Goal: Task Accomplishment & Management: Complete application form

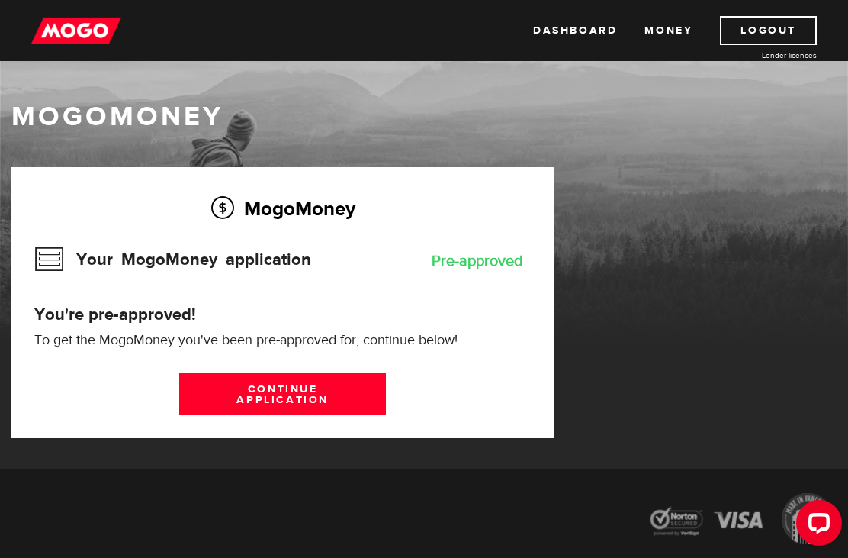
click at [301, 391] on link "Continue application" at bounding box center [282, 393] width 207 height 43
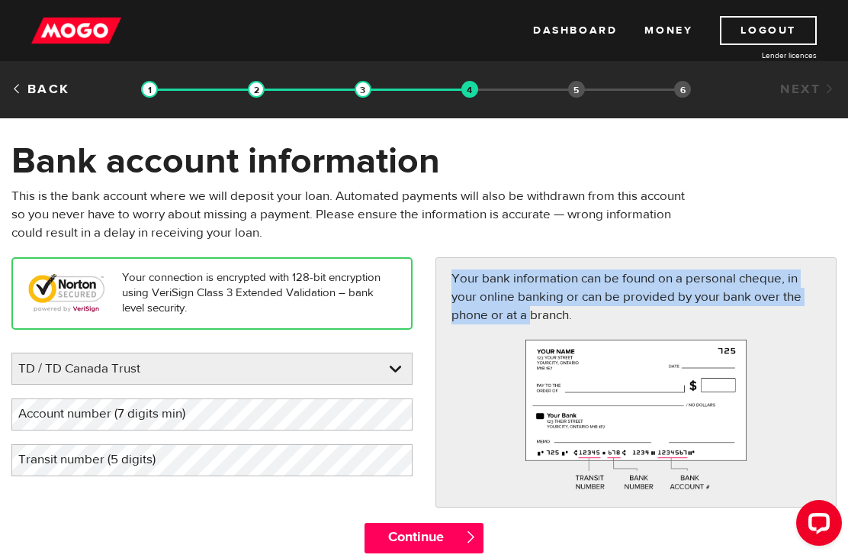
click at [216, 413] on label "Account number (7 digits min)" at bounding box center [113, 413] width 205 height 31
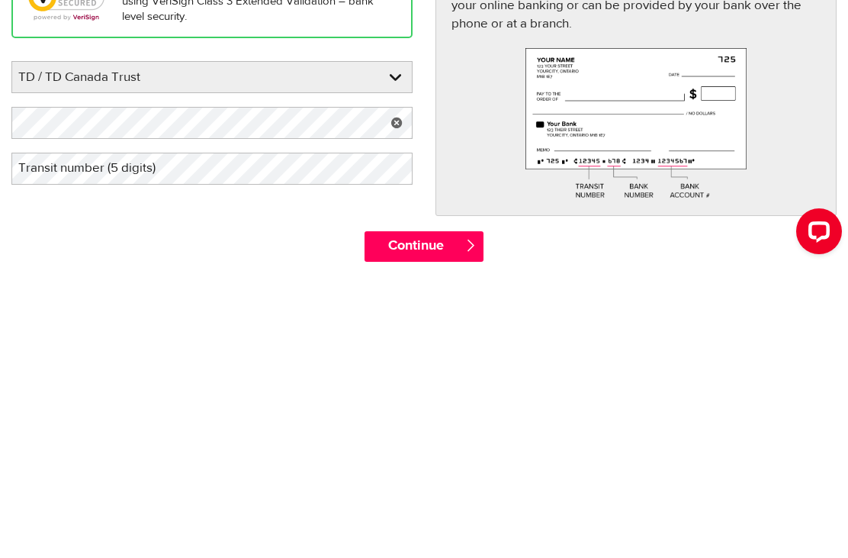
click at [139, 444] on label "Transit number (5 digits)" at bounding box center [98, 459] width 175 height 31
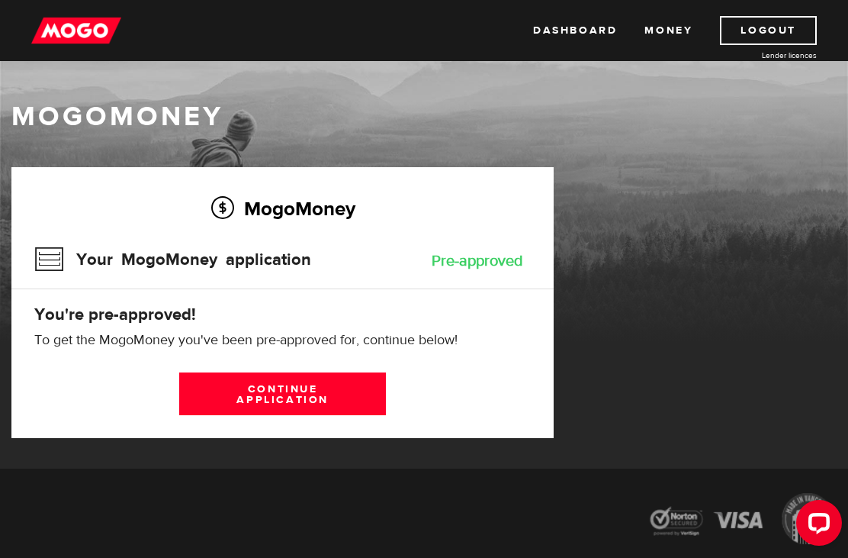
click at [304, 389] on link "Continue application" at bounding box center [282, 393] width 207 height 43
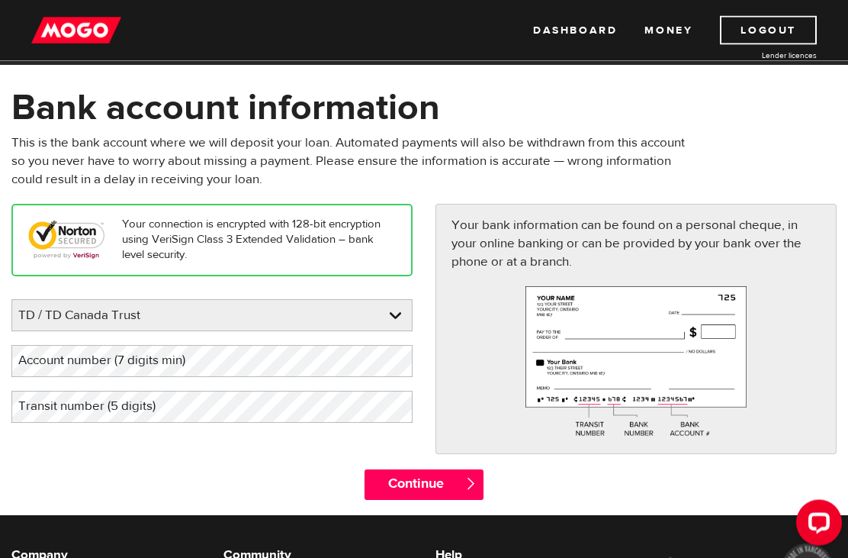
scroll to position [53, 0]
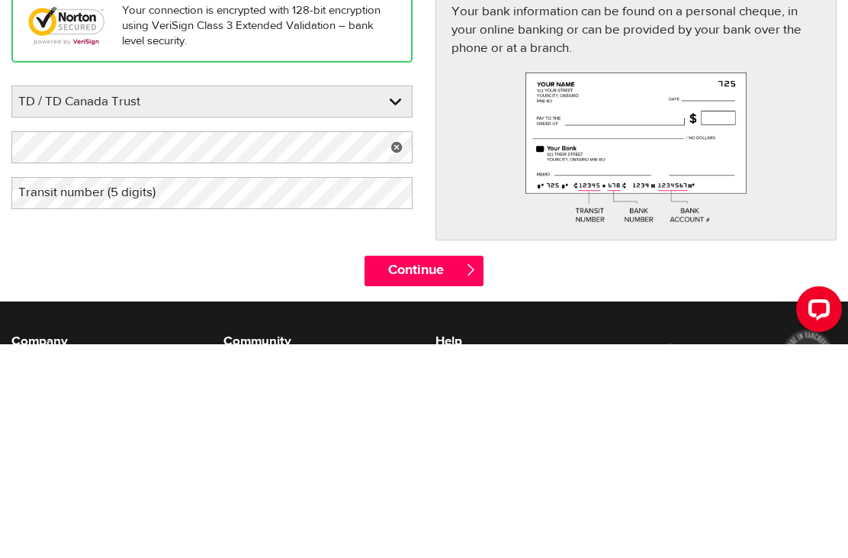
click at [111, 391] on label "Transit number (5 digits)" at bounding box center [98, 406] width 175 height 31
click at [423, 469] on input "Continue" at bounding box center [424, 484] width 118 height 31
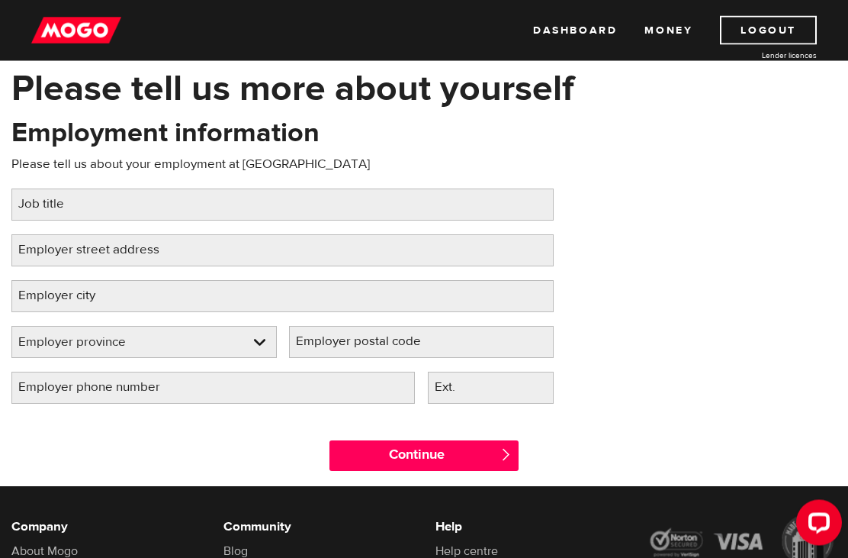
scroll to position [76, 0]
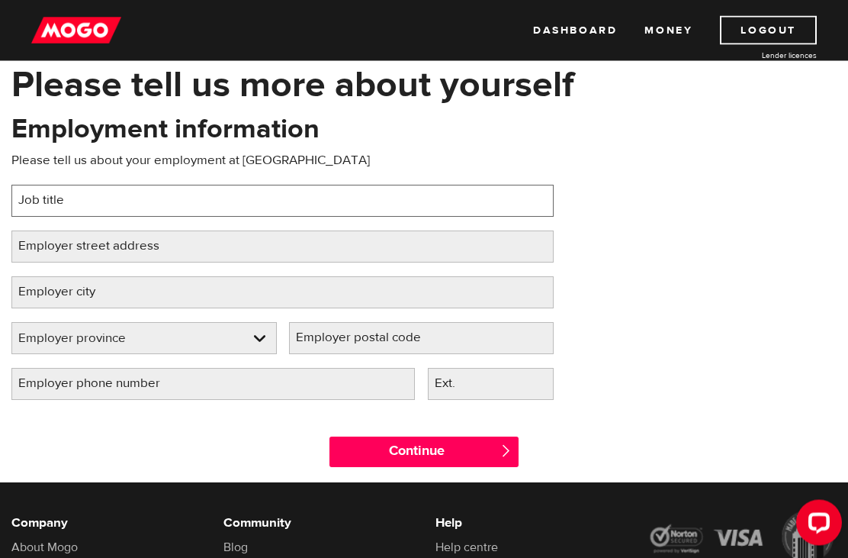
click at [127, 196] on input "Job title" at bounding box center [282, 201] width 542 height 32
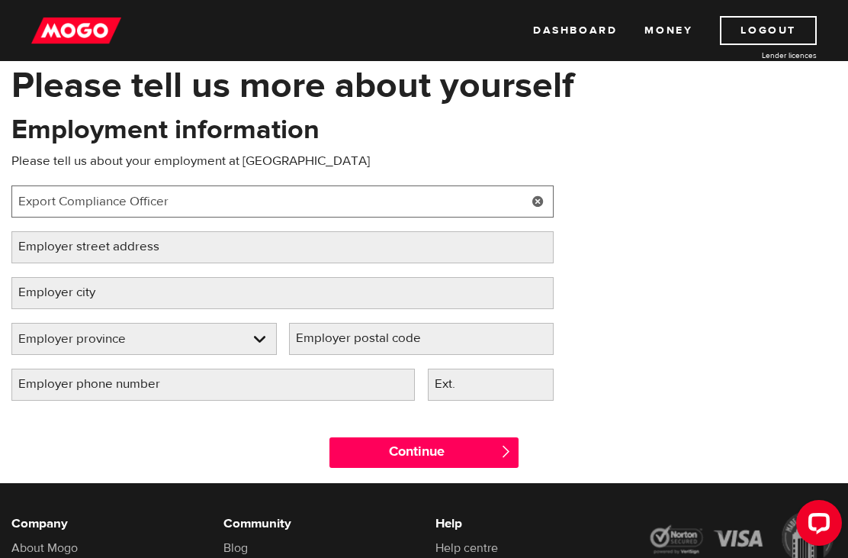
type input "Export Compliance Officer"
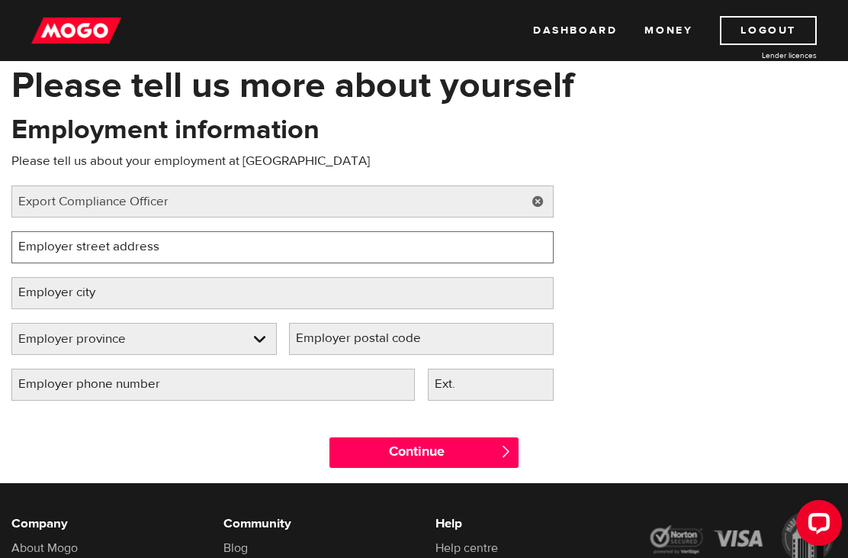
click at [213, 239] on input "Employer street address" at bounding box center [282, 247] width 542 height 32
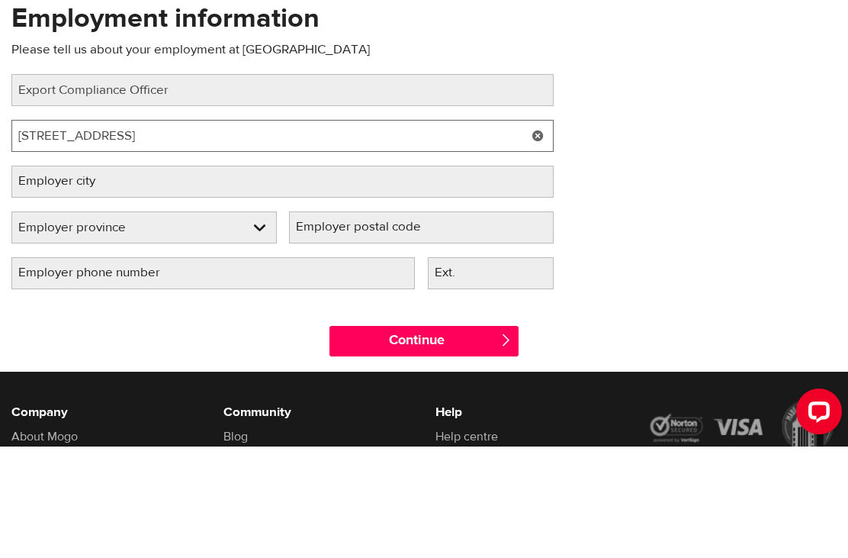
type input "[STREET_ADDRESS]"
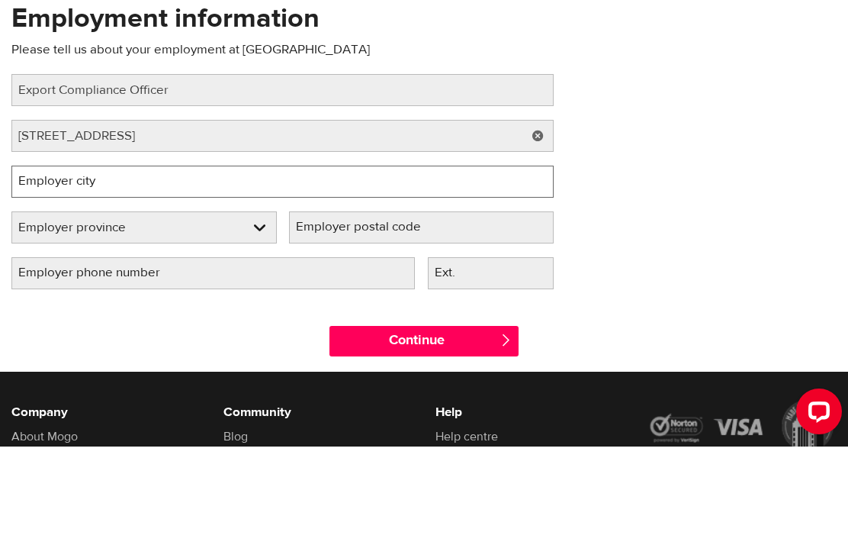
click at [204, 277] on input "Employer city" at bounding box center [282, 293] width 542 height 32
type input "[GEOGRAPHIC_DATA]"
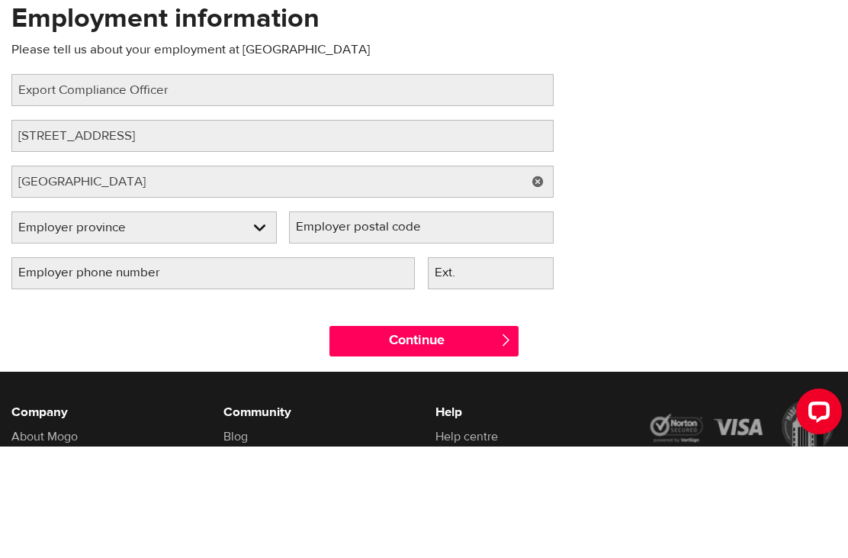
click at [253, 323] on select "Employer province [GEOGRAPHIC_DATA] [GEOGRAPHIC_DATA] [GEOGRAPHIC_DATA] [GEOGRA…" at bounding box center [144, 339] width 264 height 32
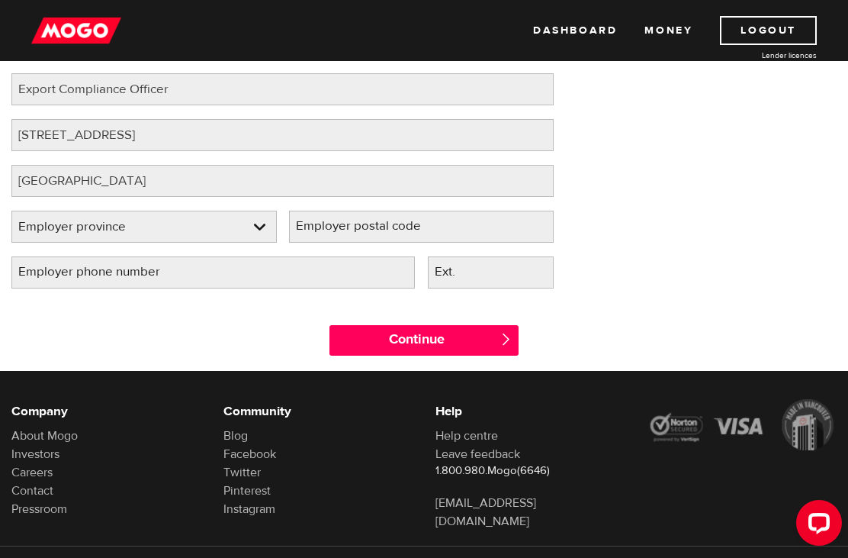
select select "ON"
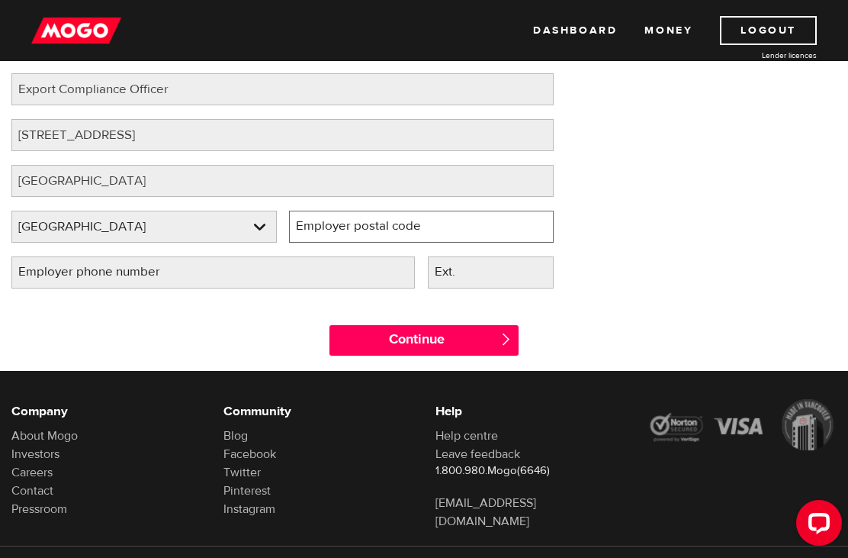
click at [456, 219] on input "Employer postal code" at bounding box center [421, 227] width 265 height 32
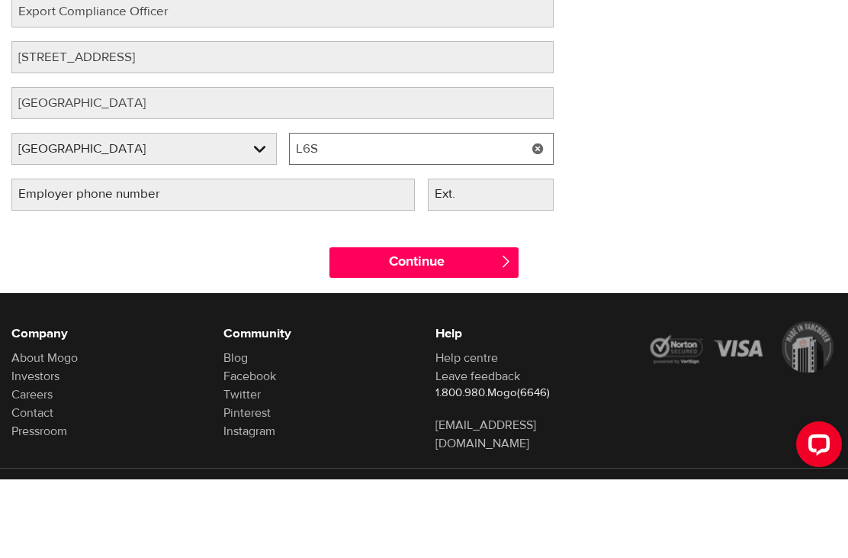
type input "L6S"
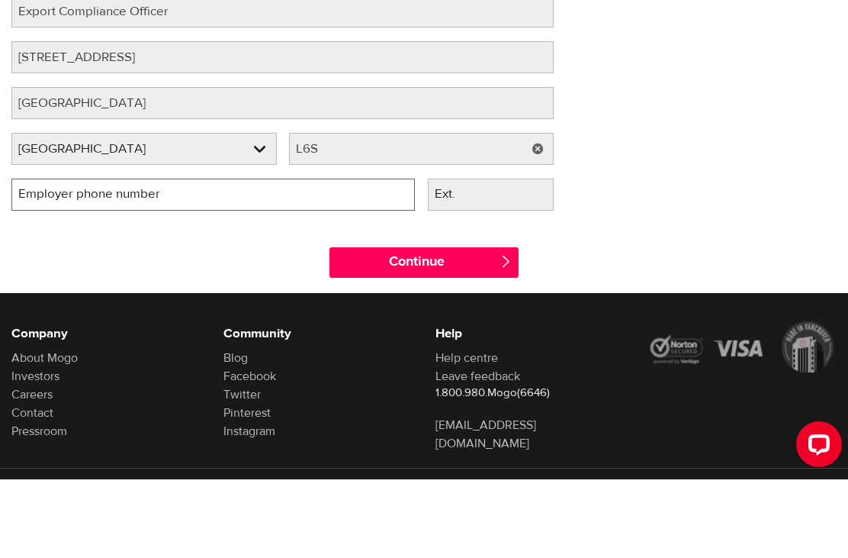
click at [281, 257] on input "Employer phone number" at bounding box center [213, 273] width 404 height 32
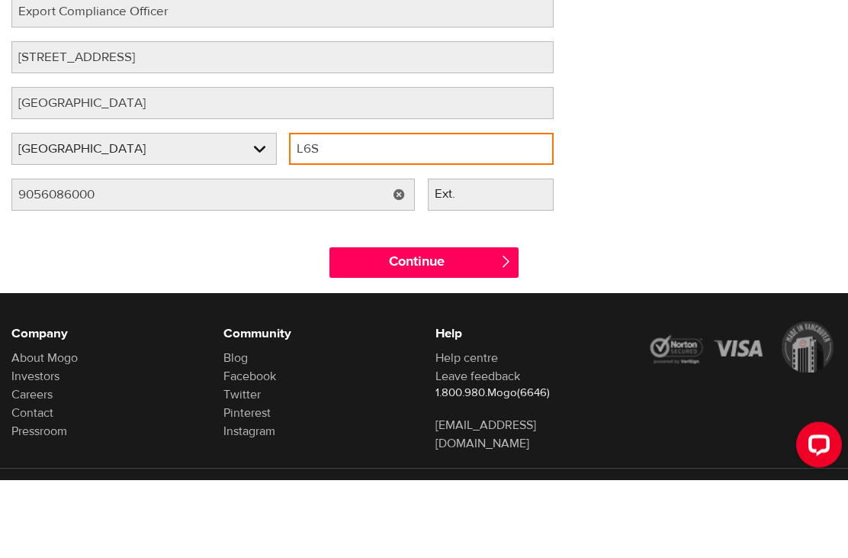
click at [350, 211] on input "L6S" at bounding box center [421, 227] width 265 height 32
type input "(905) 608-6000"
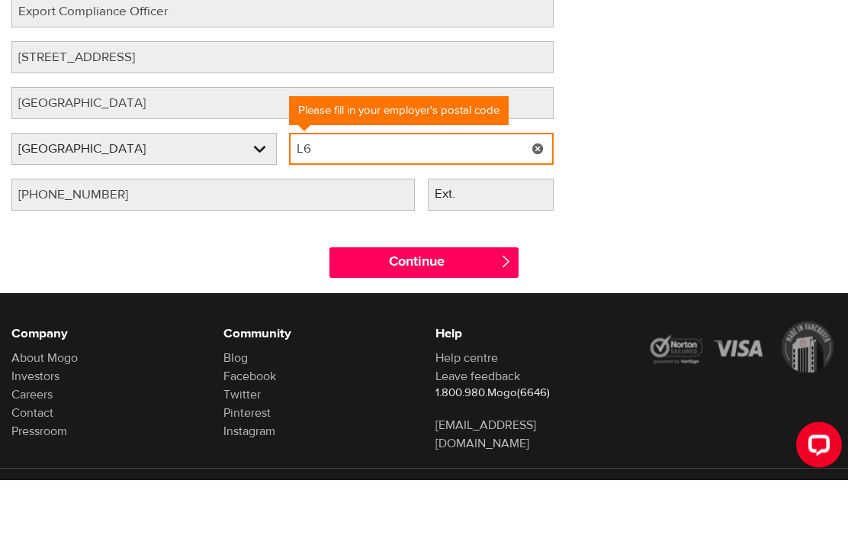
type input "L"
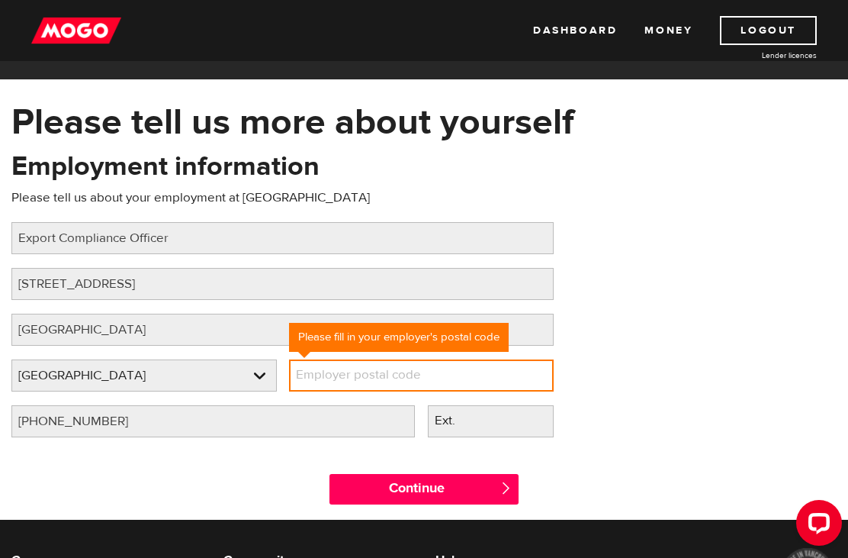
scroll to position [0, 0]
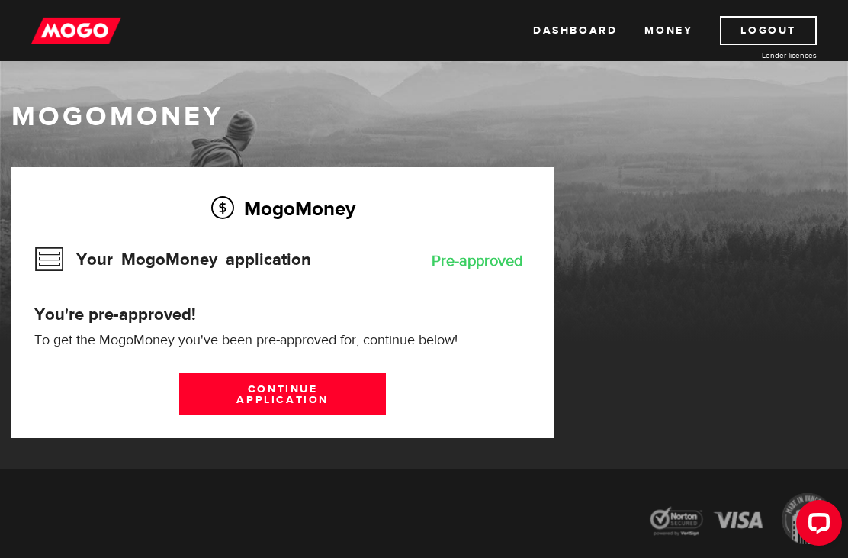
click at [325, 393] on link "Continue application" at bounding box center [282, 393] width 207 height 43
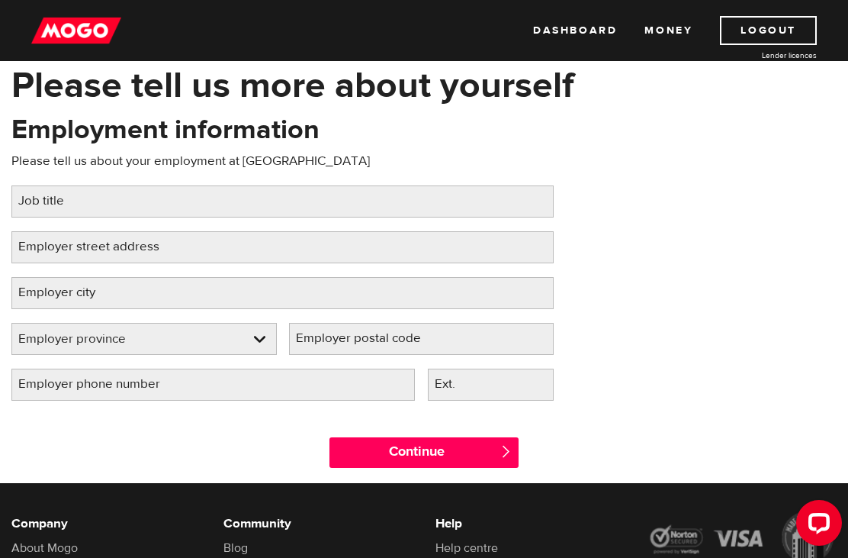
scroll to position [92, 0]
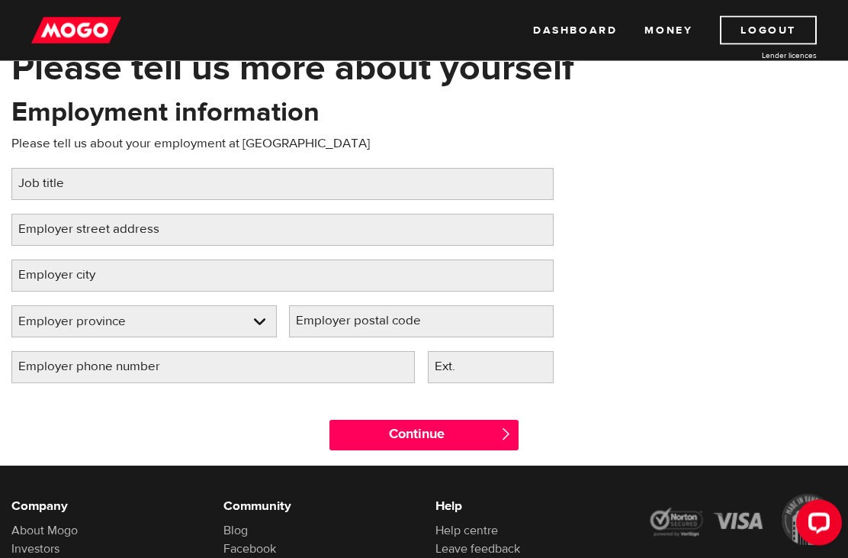
click at [423, 317] on label "Employer postal code" at bounding box center [370, 321] width 163 height 31
click at [423, 317] on input "Employer postal code" at bounding box center [421, 322] width 265 height 32
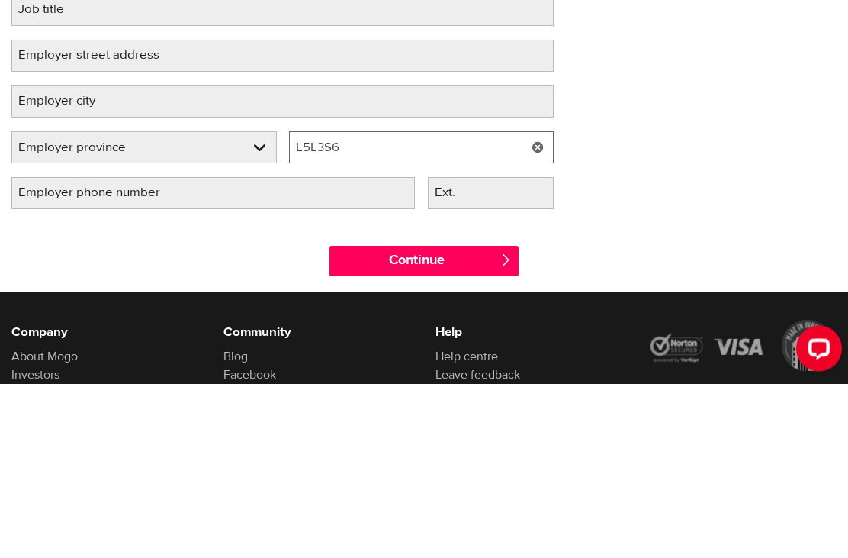
type input "L5L3S6"
click at [428, 420] on input "Continue" at bounding box center [424, 435] width 189 height 31
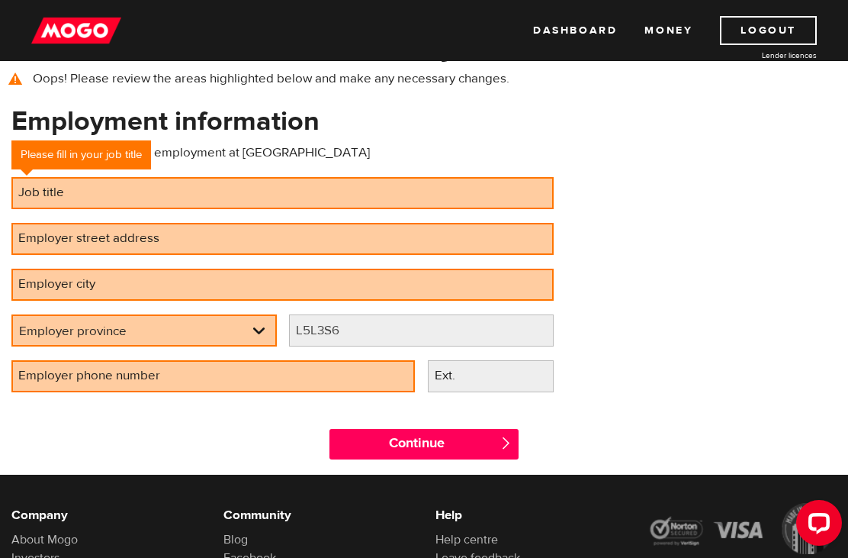
scroll to position [122, 0]
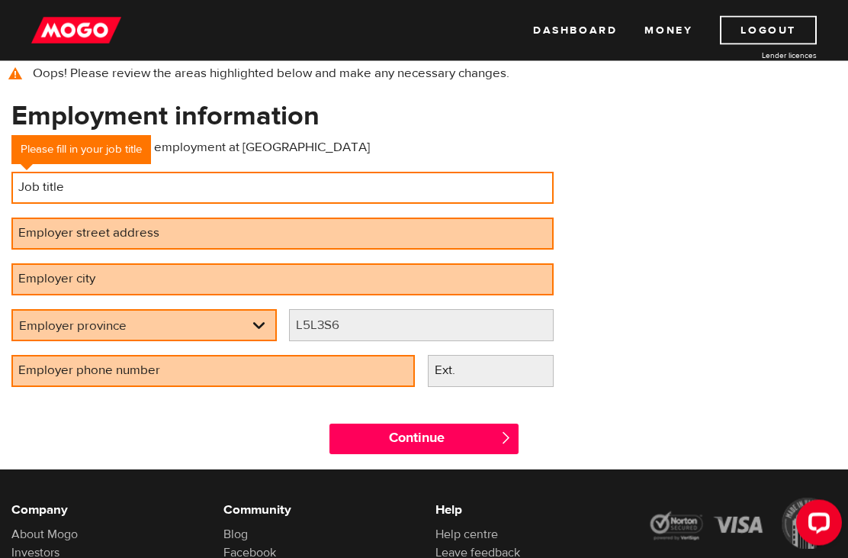
click at [258, 184] on input "Job title" at bounding box center [282, 188] width 542 height 32
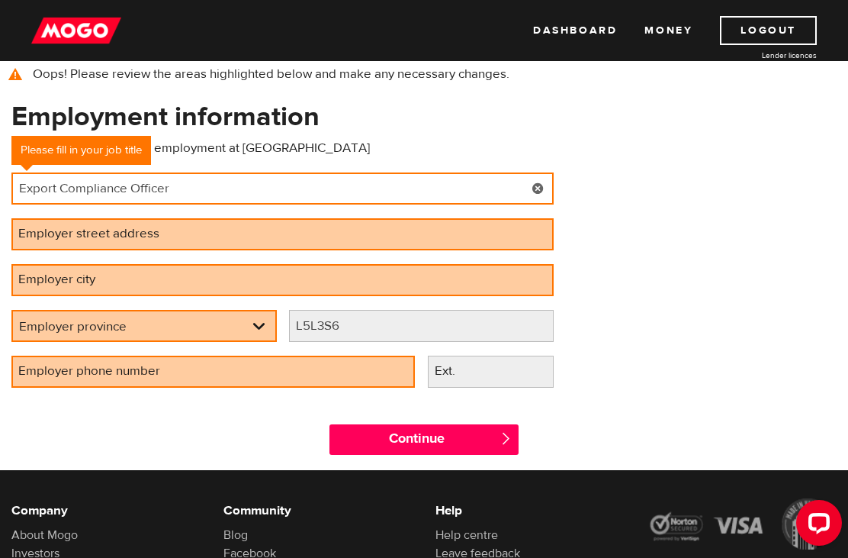
type input "Export Compliance Officer"
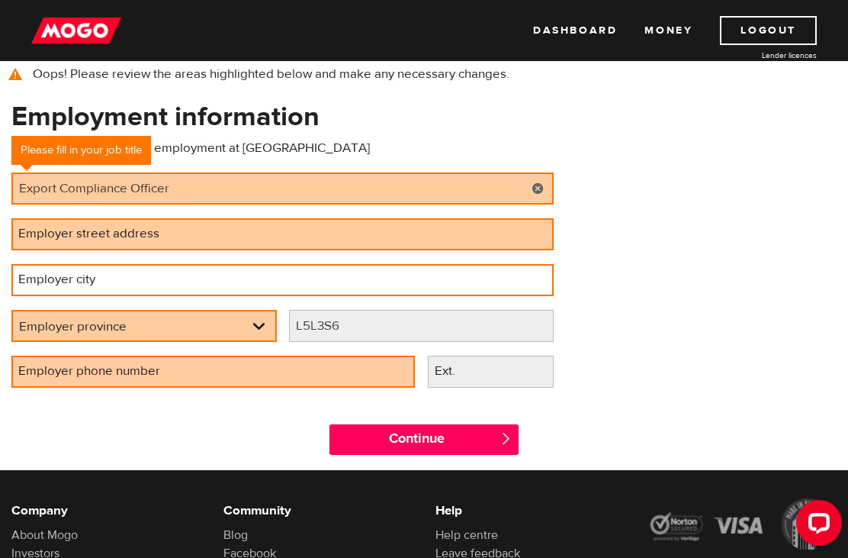
click at [182, 276] on input "Employer city" at bounding box center [282, 280] width 542 height 32
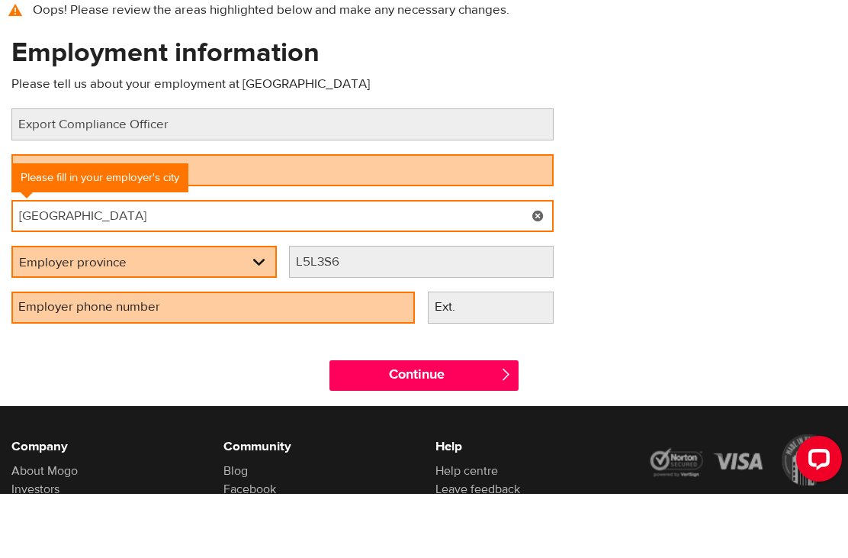
type input "Mississauga"
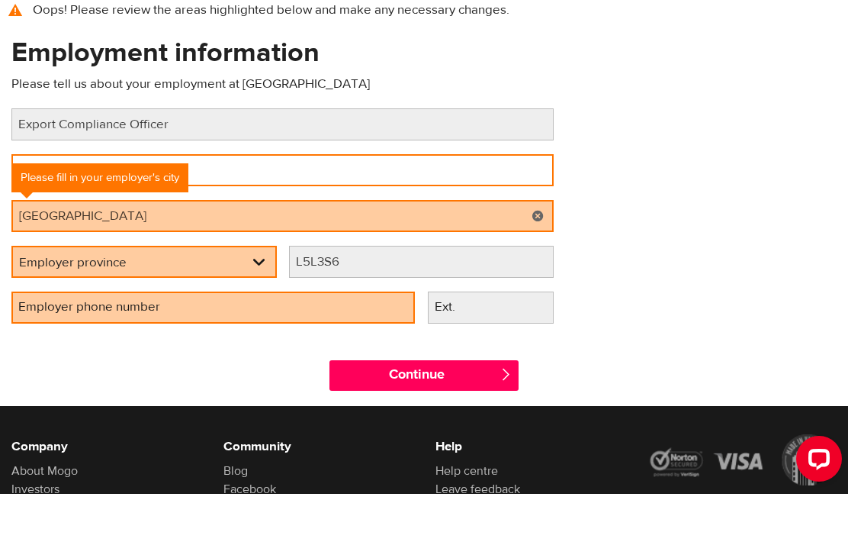
click at [404, 218] on input "Employer street address" at bounding box center [282, 234] width 542 height 32
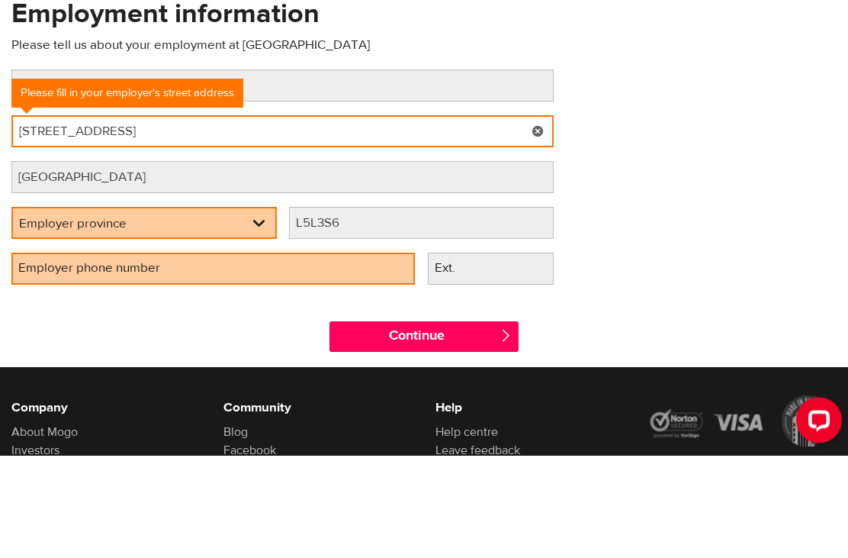
type input "3333 Unity Dr"
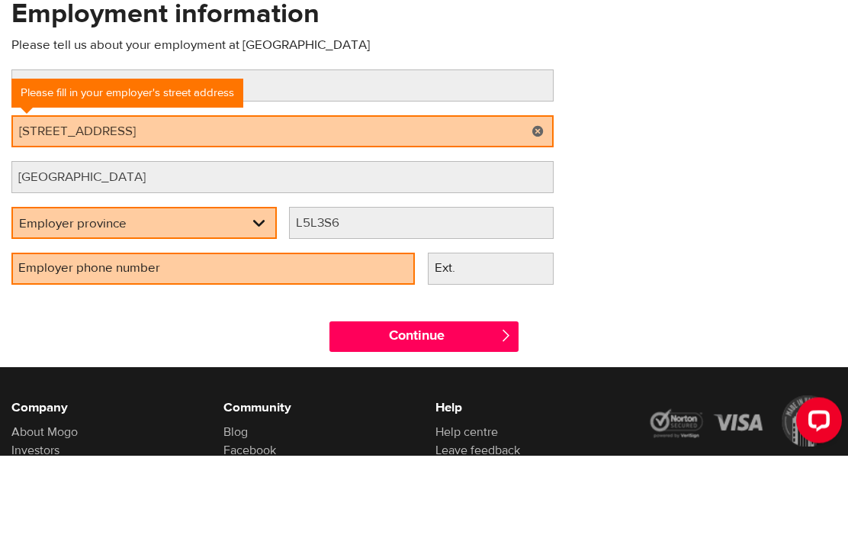
click at [260, 311] on select "Employer province Alberta British Columbia Ontario Manitoba New Brunswick Newfo…" at bounding box center [144, 327] width 262 height 32
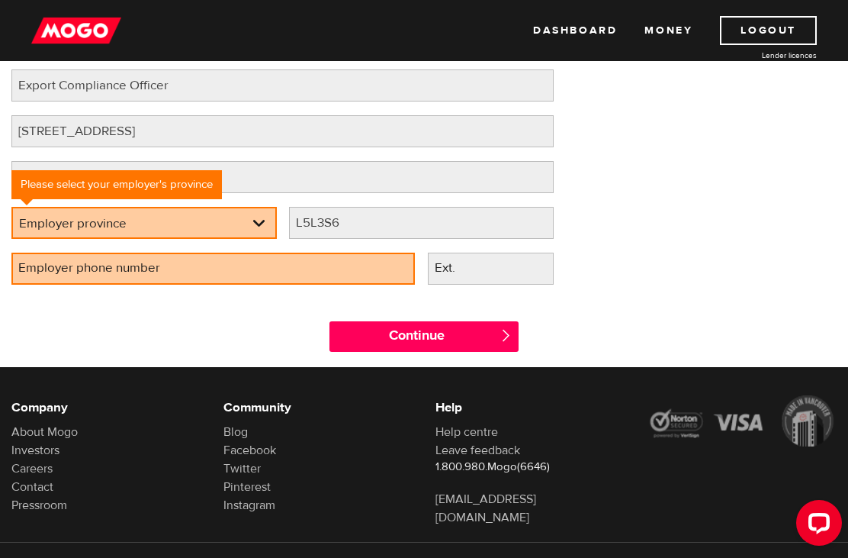
select select "ON"
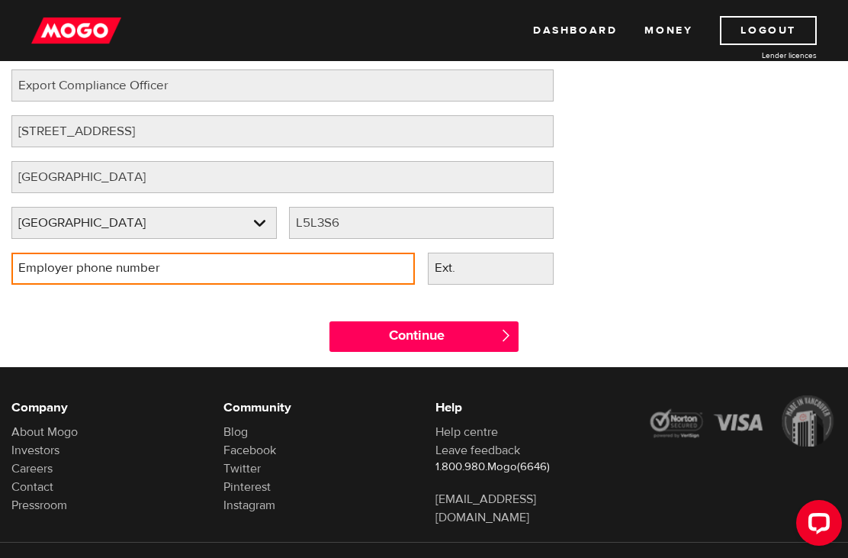
click at [224, 260] on input "Employer phone number" at bounding box center [213, 269] width 404 height 32
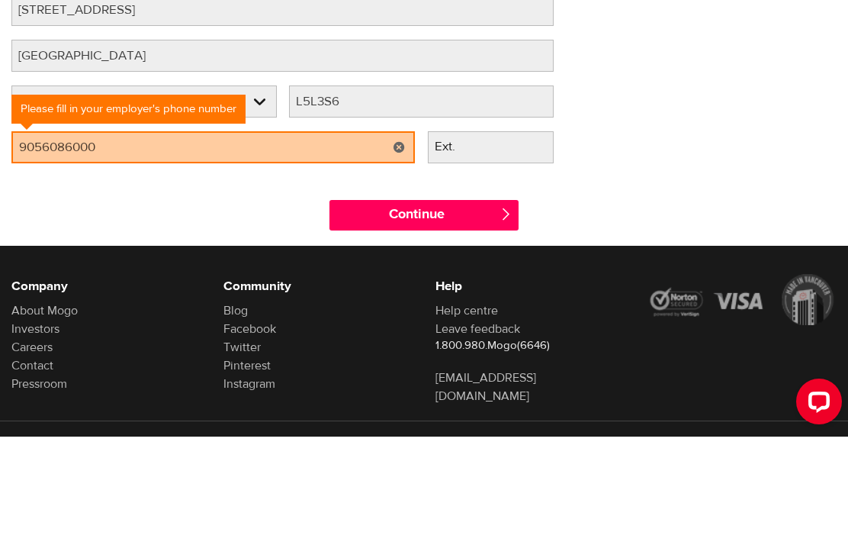
click at [410, 321] on input "Continue" at bounding box center [424, 336] width 189 height 31
type input "(905) 608-6000"
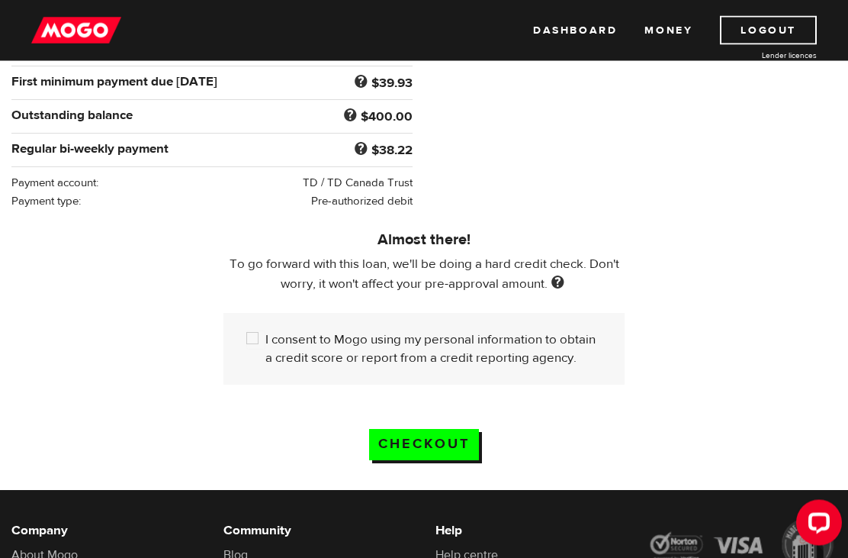
scroll to position [330, 0]
click at [253, 334] on input "I consent to Mogo using my personal information to obtain a credit score or rep…" at bounding box center [255, 339] width 19 height 19
click at [251, 330] on input "I consent to Mogo using my personal information to obtain a credit score or rep…" at bounding box center [255, 339] width 19 height 19
click at [437, 441] on input "Checkout" at bounding box center [424, 444] width 110 height 31
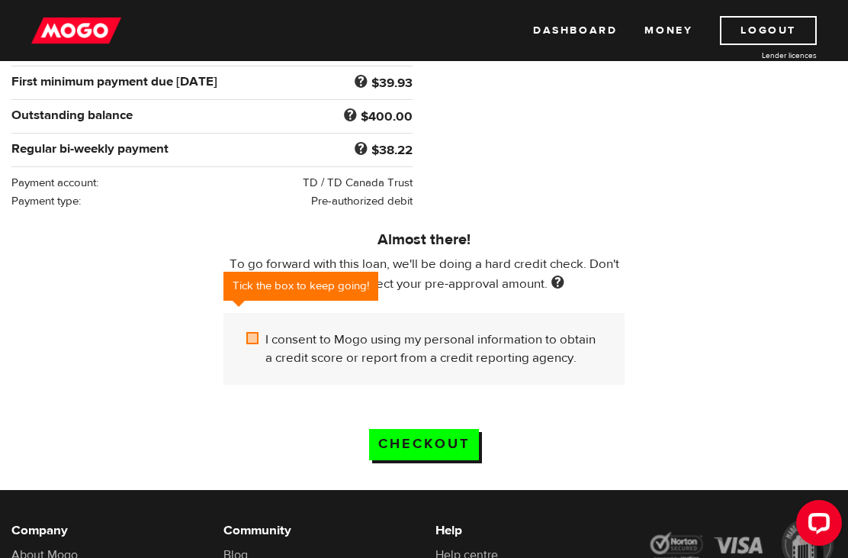
click at [255, 338] on input "I consent to Mogo using my personal information to obtain a credit score or rep…" at bounding box center [255, 339] width 19 height 19
checkbox input "true"
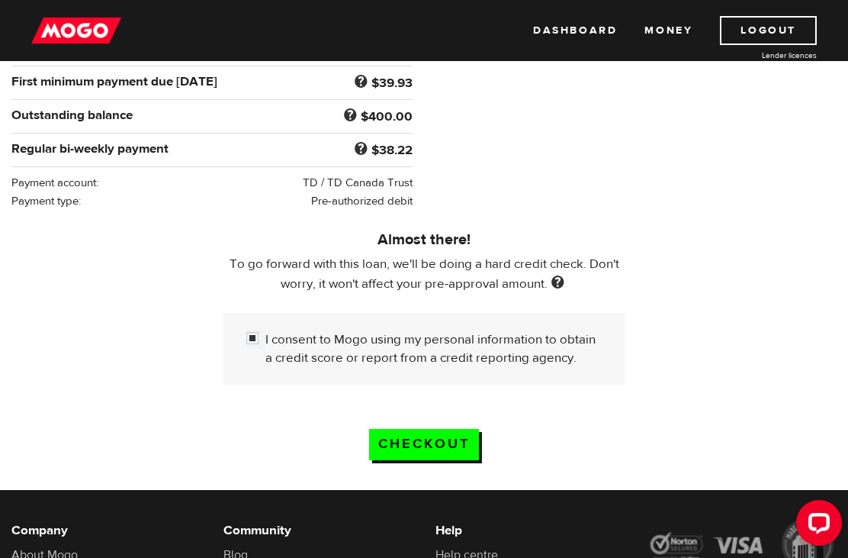
click at [441, 439] on input "Checkout" at bounding box center [424, 444] width 110 height 31
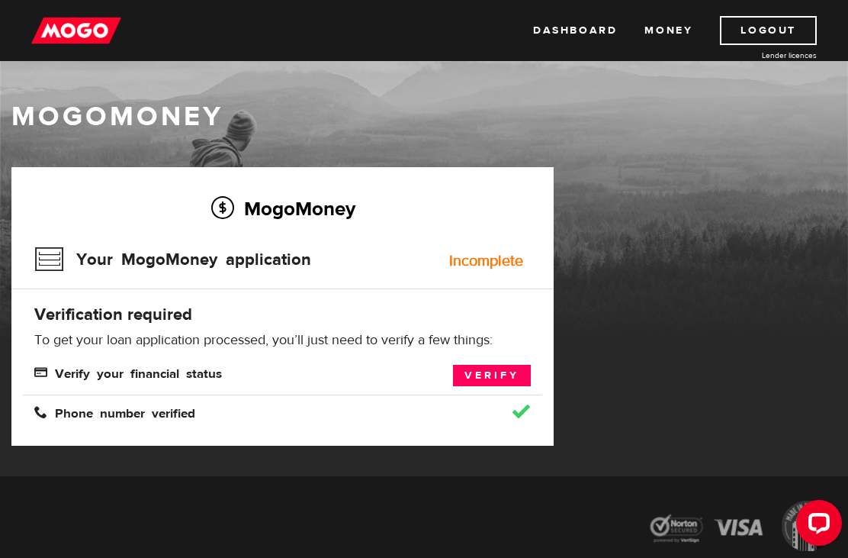
click at [489, 365] on link "Verify" at bounding box center [492, 375] width 78 height 21
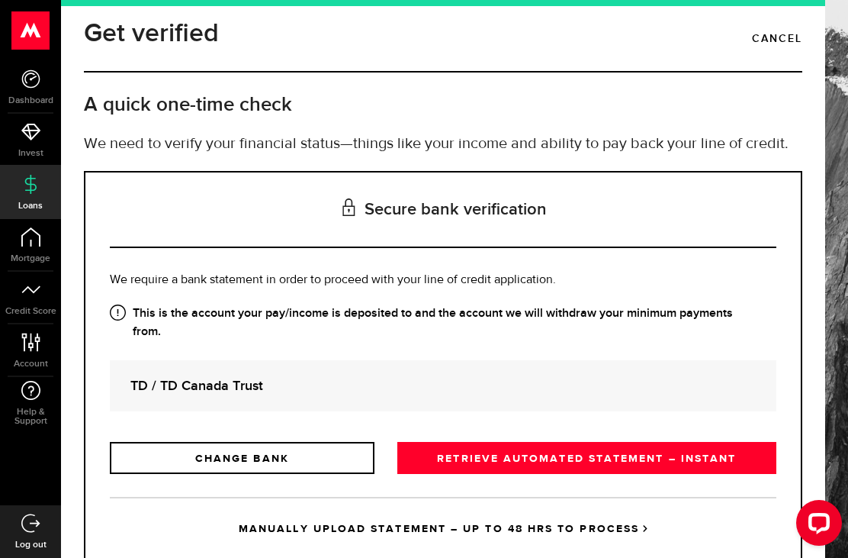
scroll to position [13, 0]
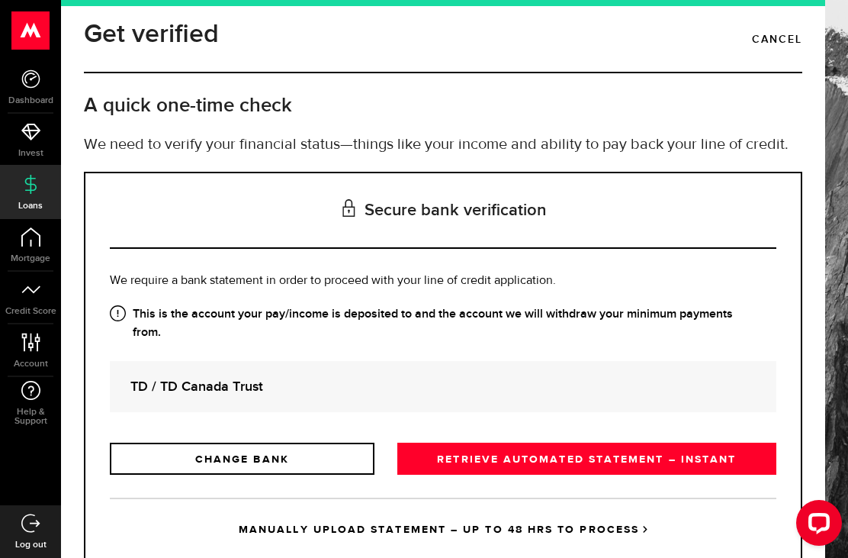
click at [565, 448] on link "RETRIEVE AUTOMATED STATEMENT – INSTANT" at bounding box center [586, 458] width 379 height 32
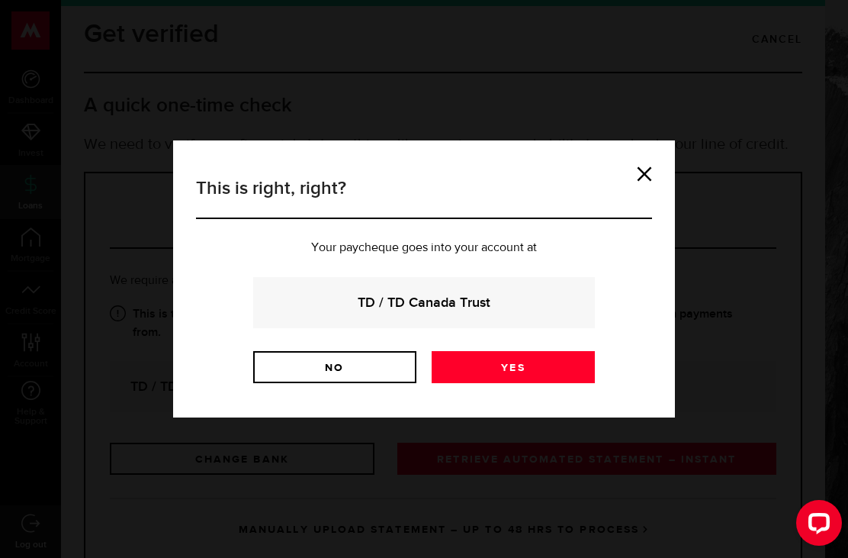
click at [519, 362] on link "Yes" at bounding box center [513, 367] width 163 height 32
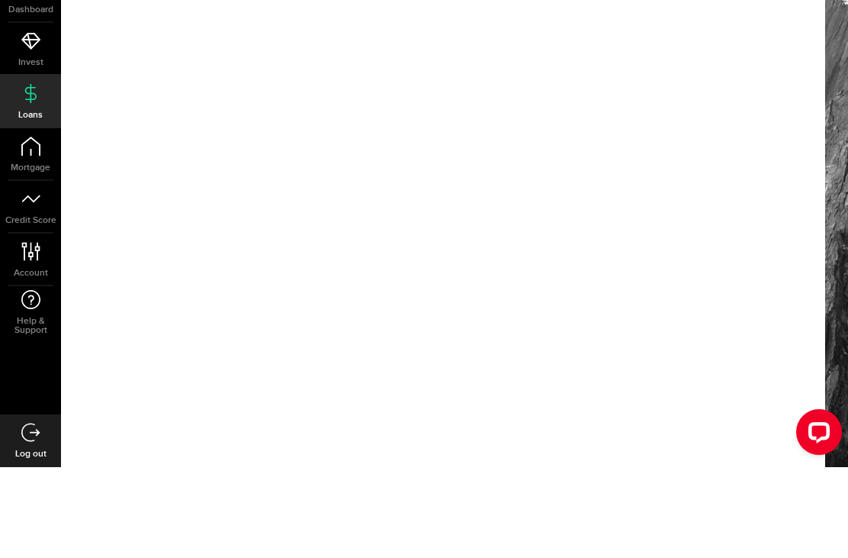
scroll to position [49, 0]
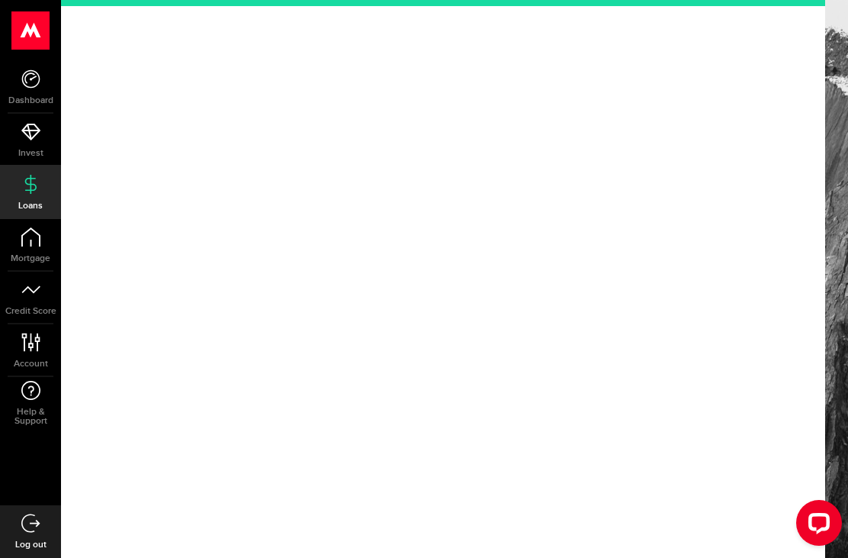
click at [30, 246] on icon at bounding box center [30, 236] width 19 height 19
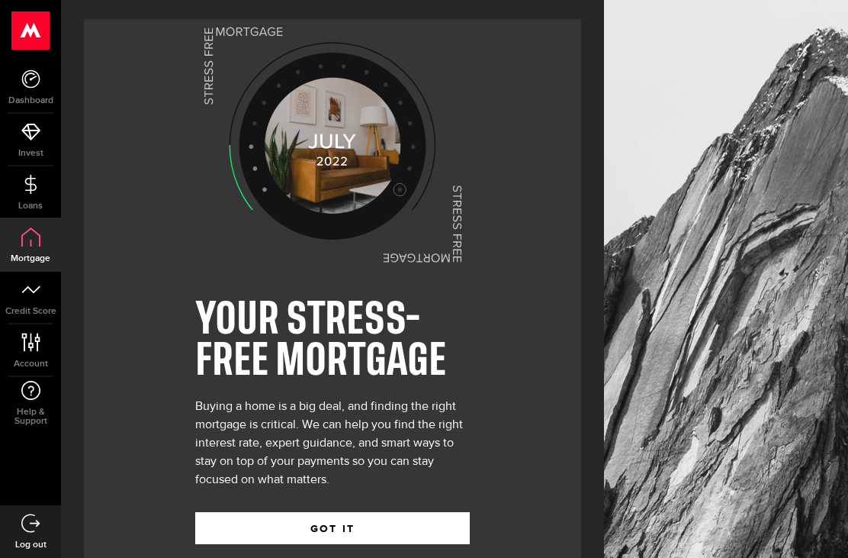
click at [29, 81] on icon at bounding box center [30, 78] width 19 height 19
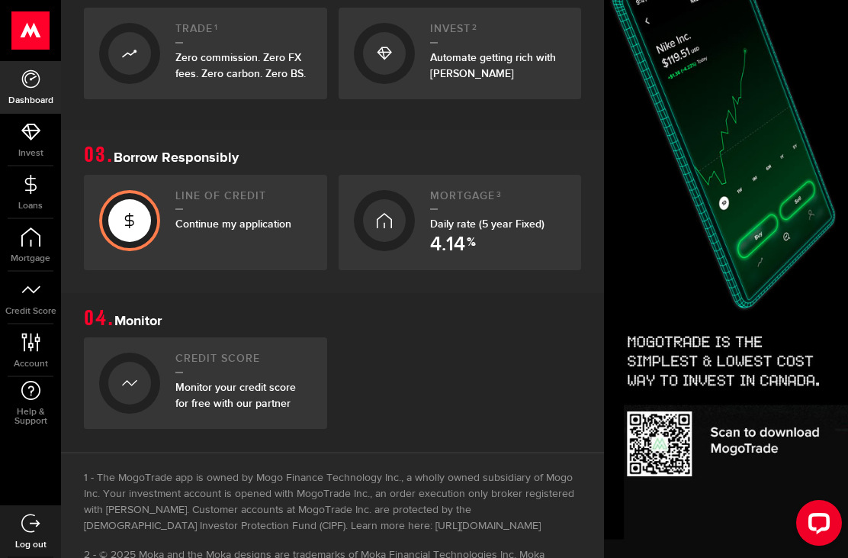
scroll to position [542, 2]
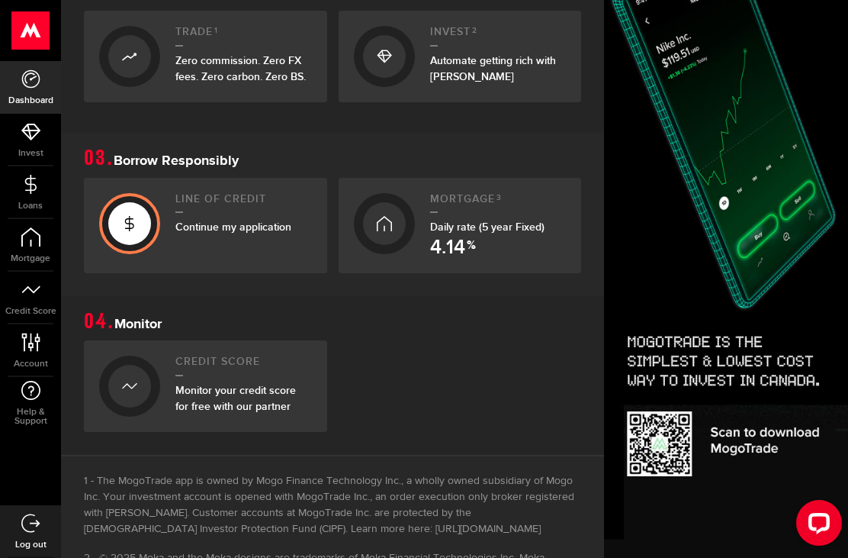
click at [268, 220] on span "Continue my application" at bounding box center [233, 226] width 116 height 13
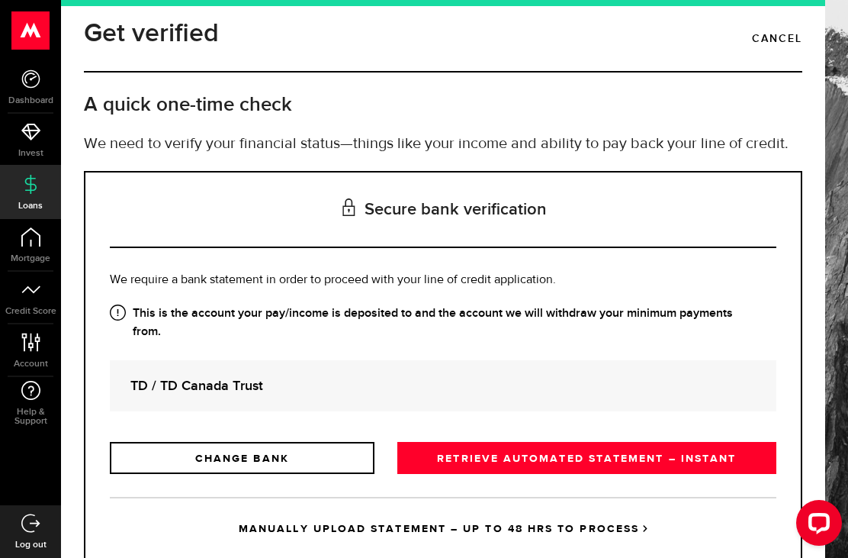
scroll to position [13, 0]
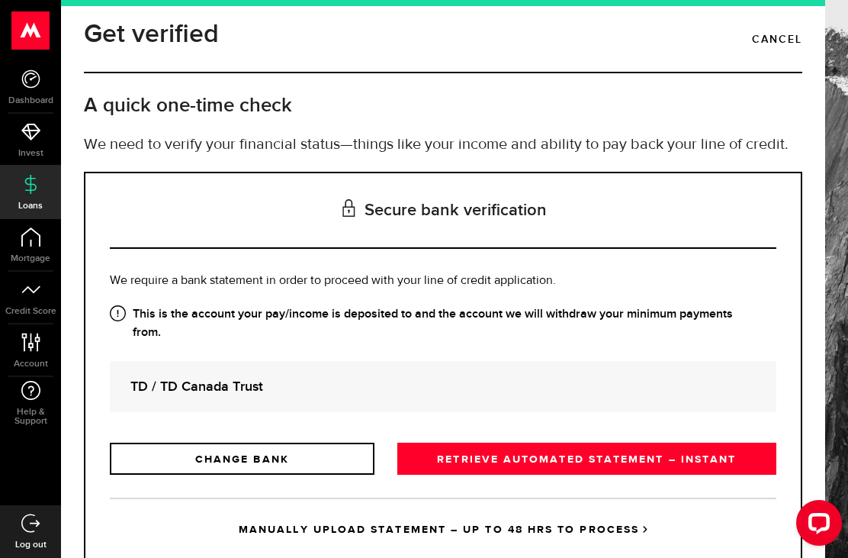
click at [616, 452] on link "RETRIEVE AUTOMATED STATEMENT – INSTANT" at bounding box center [586, 458] width 379 height 32
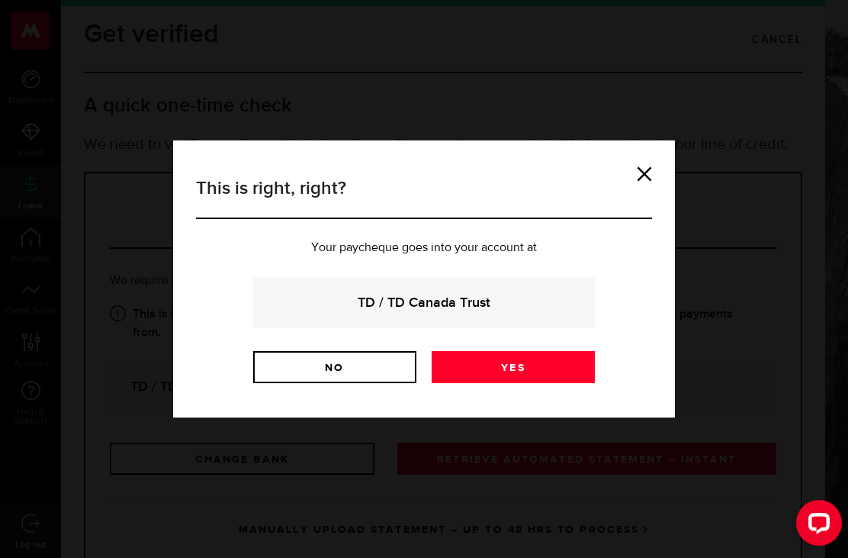
click at [512, 412] on div "This is right, right? Your paycheque goes into your account at TD / TD Canada T…" at bounding box center [424, 278] width 502 height 277
click at [525, 412] on div "This is right, right? Your paycheque goes into your account at TD / TD Canada T…" at bounding box center [424, 278] width 502 height 277
click at [533, 408] on div "This is right, right? Your paycheque goes into your account at TD / TD Canada T…" at bounding box center [424, 278] width 502 height 277
click at [506, 405] on div "This is right, right? Your paycheque goes into your account at TD / TD Canada T…" at bounding box center [424, 278] width 502 height 277
click at [512, 411] on div "This is right, right? Your paycheque goes into your account at TD / TD Canada T…" at bounding box center [424, 278] width 502 height 277
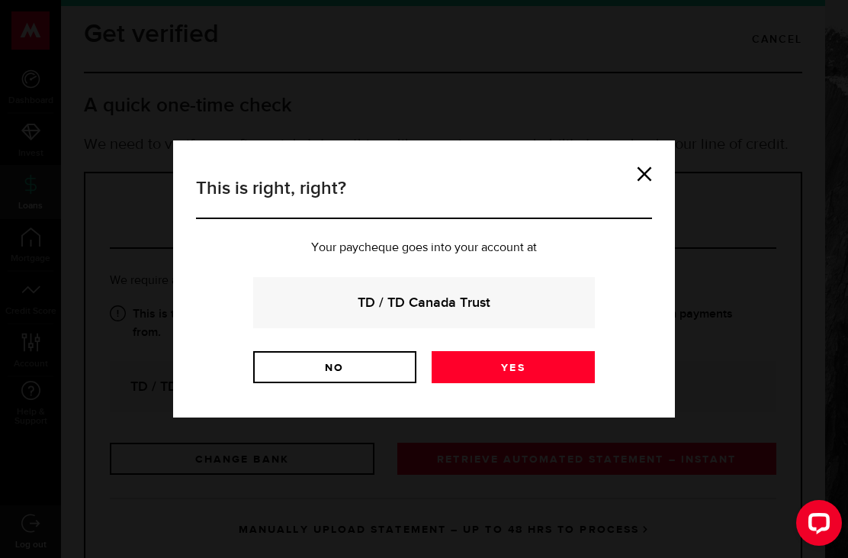
click at [645, 217] on h3 "This is right, right?" at bounding box center [424, 197] width 456 height 44
click at [654, 215] on div "This is right, right? Your paycheque goes into your account at TD / TD Canada T…" at bounding box center [423, 278] width 471 height 231
click at [646, 217] on h3 "This is right, right?" at bounding box center [424, 197] width 456 height 44
click at [534, 410] on div "This is right, right? Your paycheque goes into your account at TD / TD Canada T…" at bounding box center [424, 278] width 502 height 277
click at [520, 413] on div "This is right, right? Your paycheque goes into your account at TD / TD Canada T…" at bounding box center [424, 278] width 502 height 277
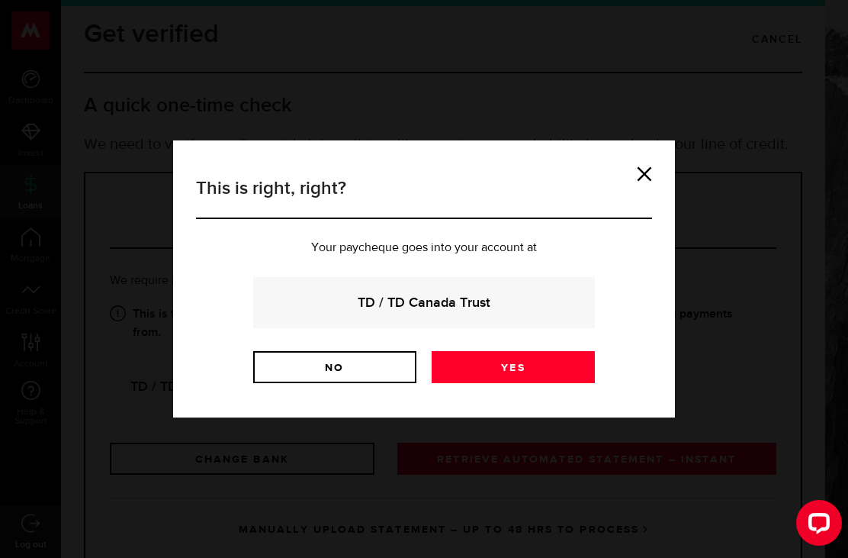
click at [506, 415] on div "This is right, right? Your paycheque goes into your account at TD / TD Canada T…" at bounding box center [424, 278] width 502 height 277
click at [516, 411] on div "This is right, right? Your paycheque goes into your account at TD / TD Canada T…" at bounding box center [424, 278] width 502 height 277
